Goal: Information Seeking & Learning: Learn about a topic

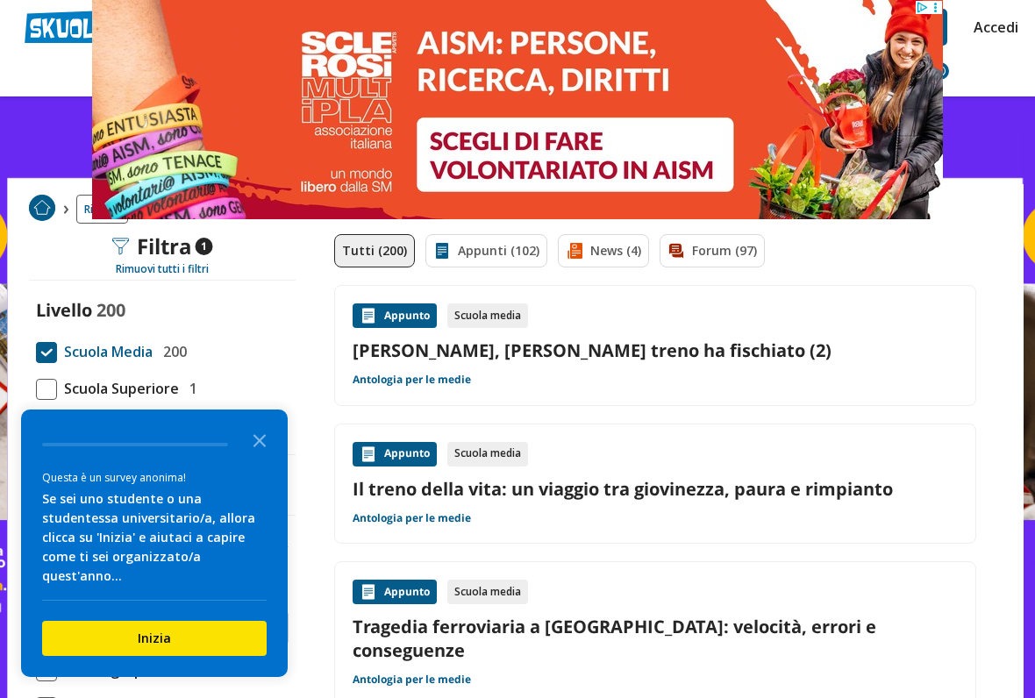
click at [261, 451] on icon "Close the survey" at bounding box center [259, 439] width 35 height 35
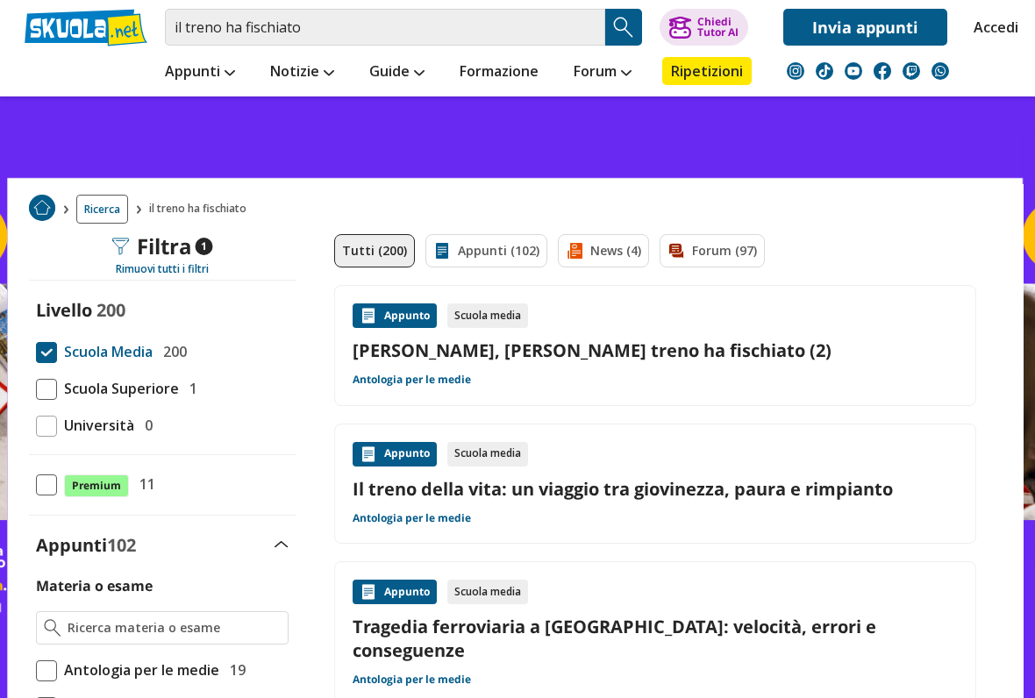
click at [857, 350] on link "Pirandello, Luigi - Il treno ha fischiato (2)" at bounding box center [655, 351] width 605 height 24
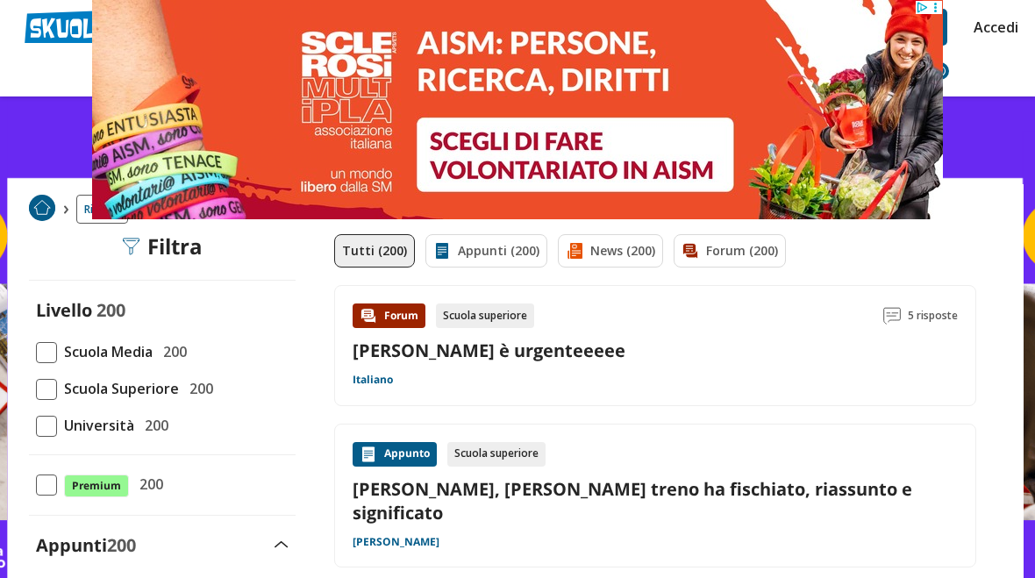
click at [617, 518] on div "Appunto Scuola superiore Pirandello, Luigi - Il treno ha fischiato, riassunto e…" at bounding box center [655, 496] width 605 height 108
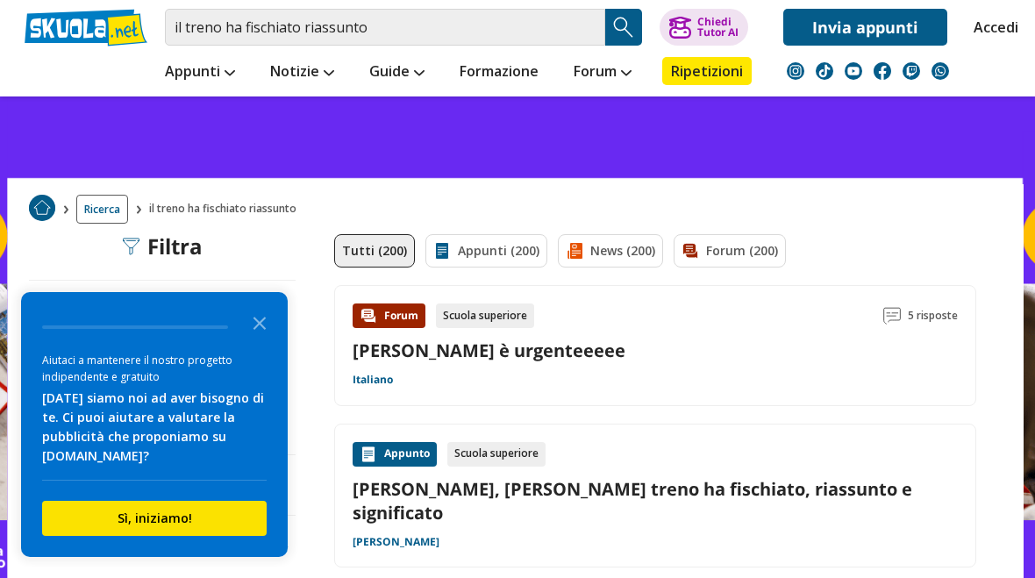
click at [275, 340] on icon "Close the survey" at bounding box center [259, 321] width 35 height 35
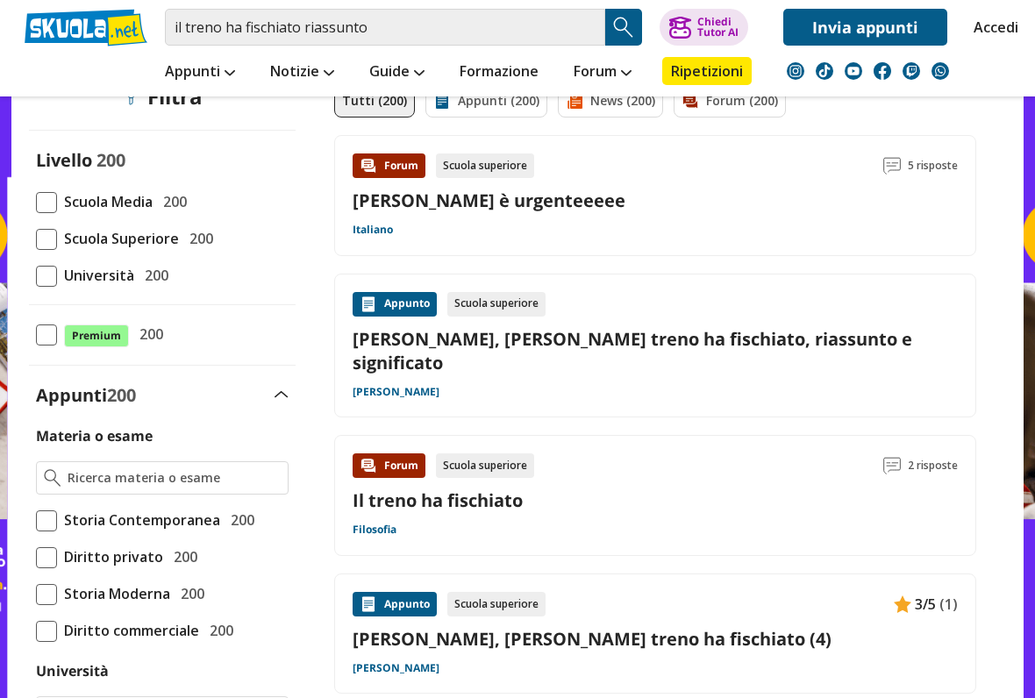
scroll to position [152, 0]
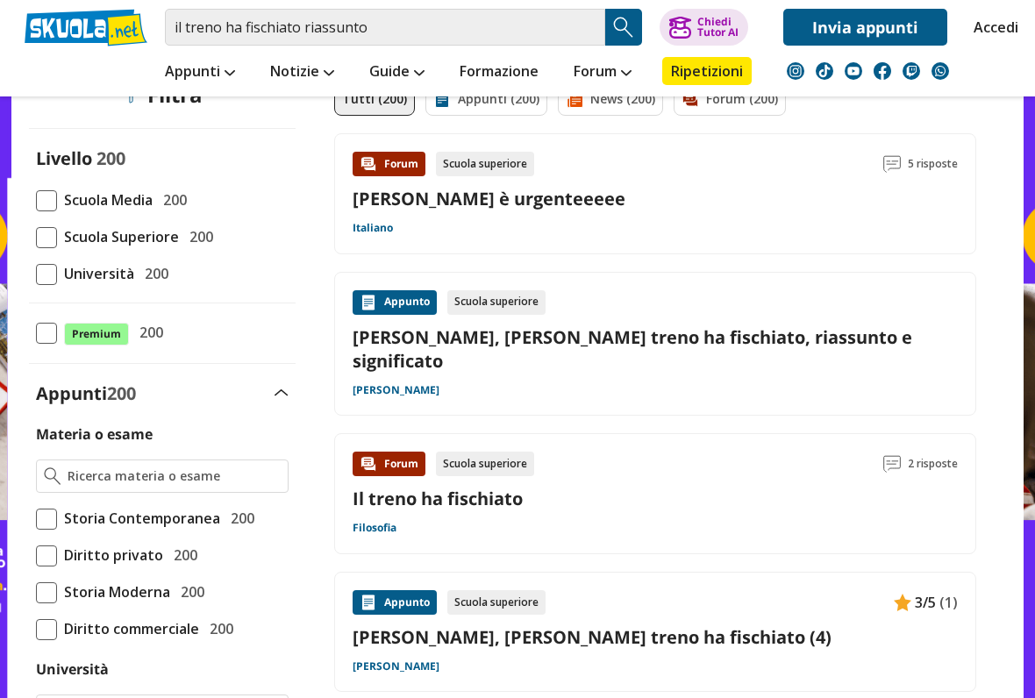
click at [740, 487] on div "Il treno ha fischiato" at bounding box center [655, 499] width 605 height 24
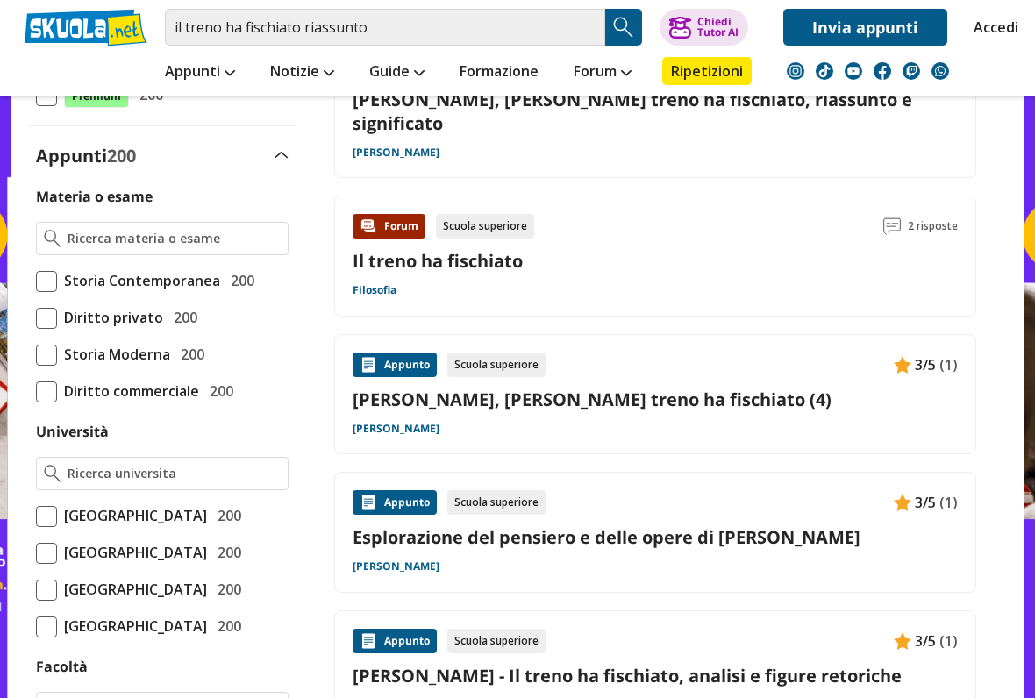
scroll to position [390, 0]
click at [766, 388] on link "[PERSON_NAME], [PERSON_NAME] treno ha fischiato (4)" at bounding box center [655, 400] width 605 height 24
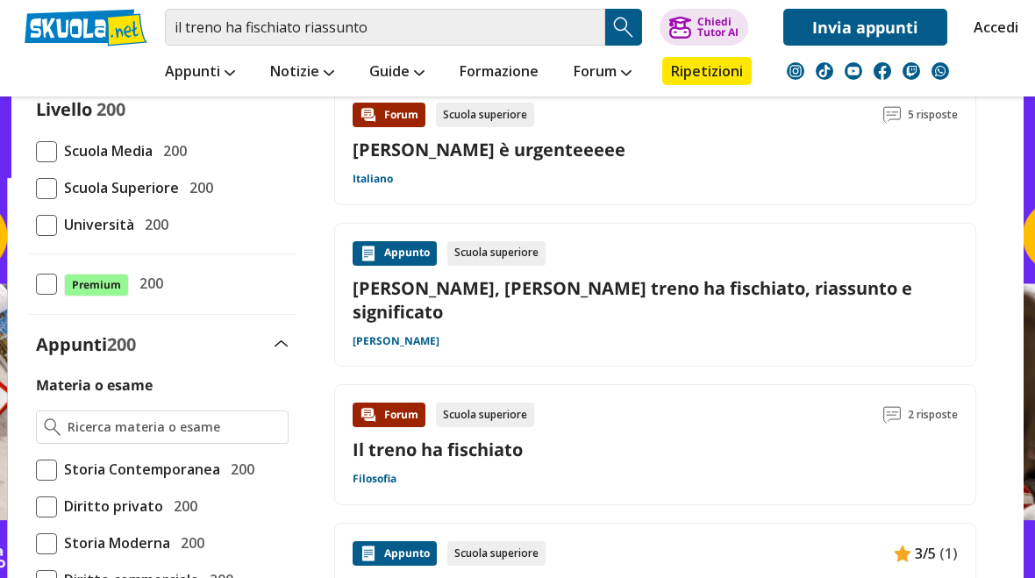
scroll to position [203, 0]
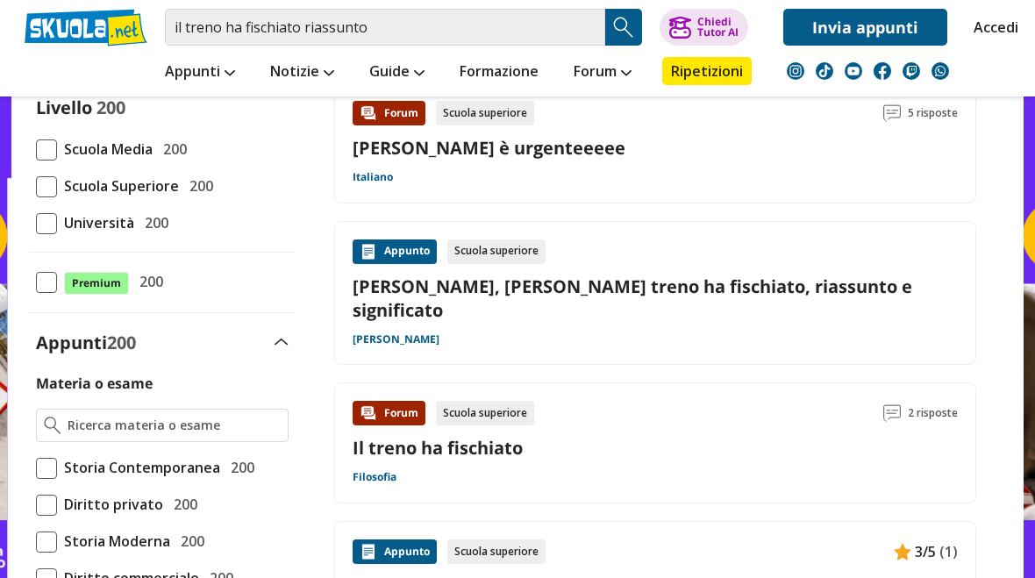
click at [41, 165] on div "Livello 200 Scuola Media 200 Scuola Superiore 200 Università 200" at bounding box center [162, 165] width 267 height 138
click at [43, 151] on span at bounding box center [46, 149] width 21 height 21
click at [36, 149] on input "Scuola Media 200" at bounding box center [36, 149] width 0 height 0
click at [61, 161] on span "Scuola Media" at bounding box center [105, 149] width 96 height 23
click at [36, 149] on input "Scuola Media 200" at bounding box center [36, 149] width 0 height 0
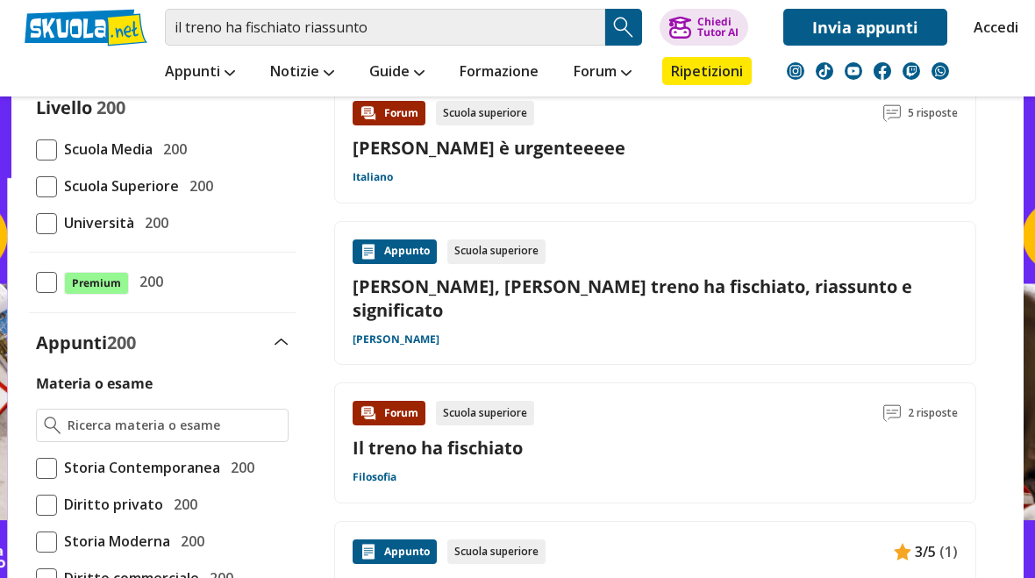
click at [40, 161] on span at bounding box center [46, 149] width 21 height 21
click at [36, 149] on input "Scuola Media 200" at bounding box center [36, 149] width 0 height 0
checkbox input "true"
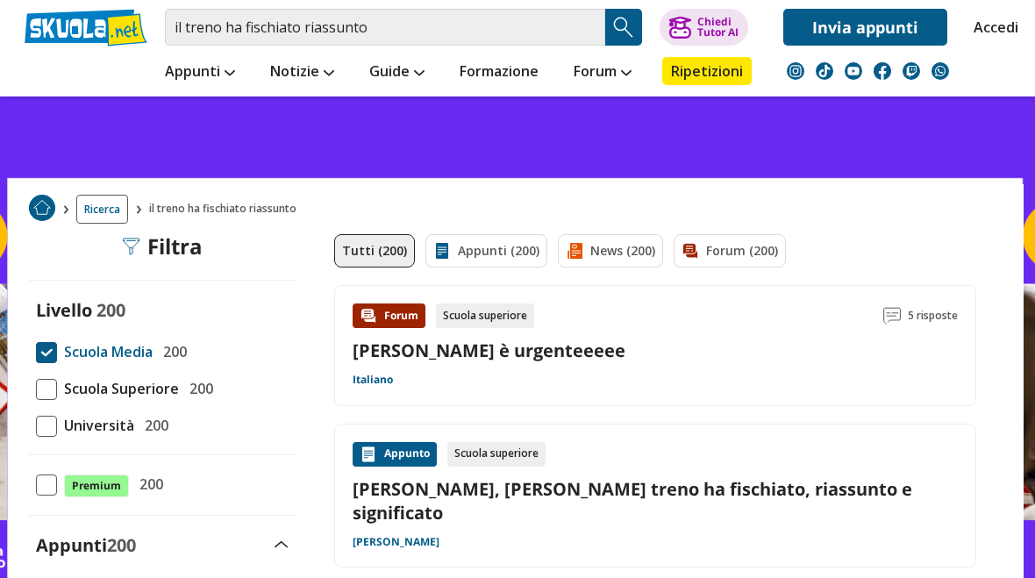
click at [619, 27] on img "Search Button" at bounding box center [624, 27] width 26 height 26
click at [635, 33] on img "Search Button" at bounding box center [624, 27] width 26 height 26
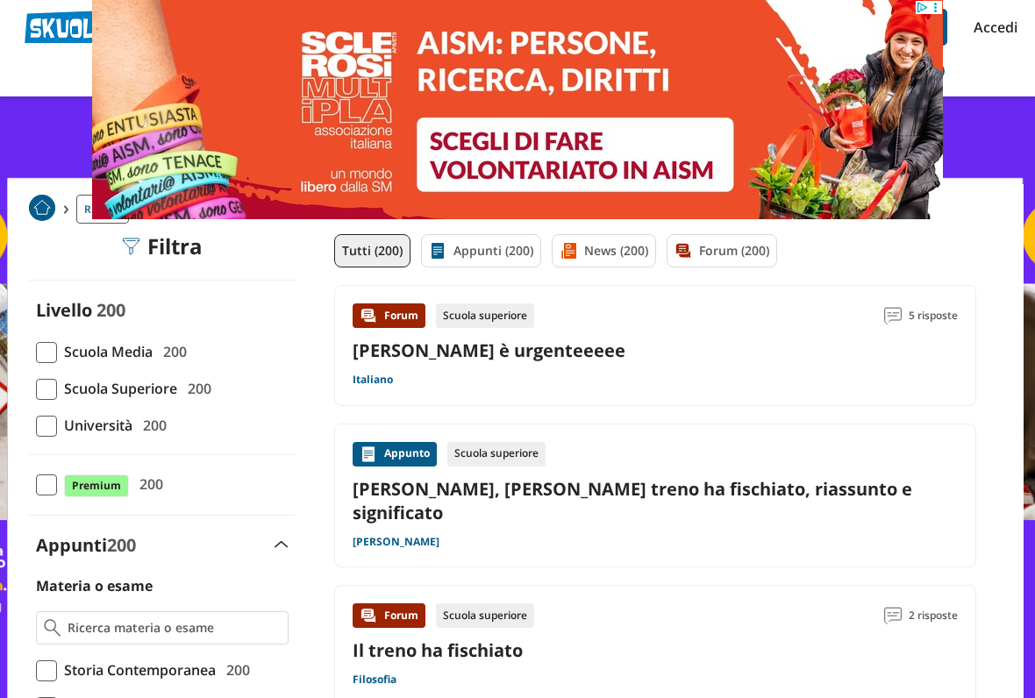
click at [37, 352] on span at bounding box center [46, 352] width 21 height 21
click at [36, 352] on input "Scuola Media 200" at bounding box center [36, 352] width 0 height 0
checkbox input "true"
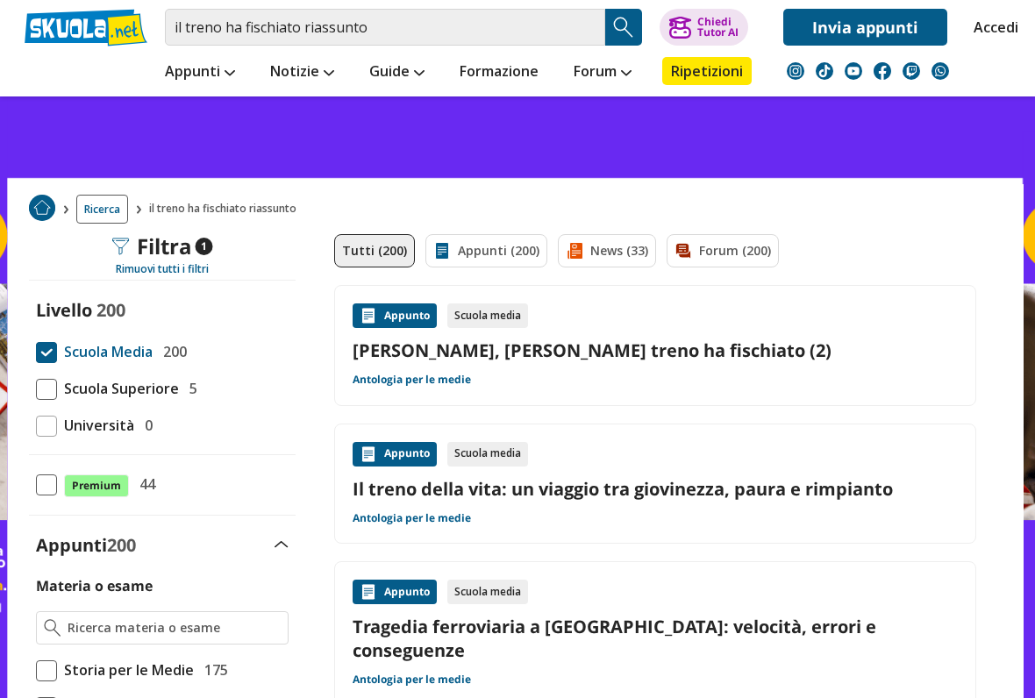
click at [876, 361] on link "Pirandello, Luigi - Il treno ha fischiato (2)" at bounding box center [655, 351] width 605 height 24
